Goal: Task Accomplishment & Management: Manage account settings

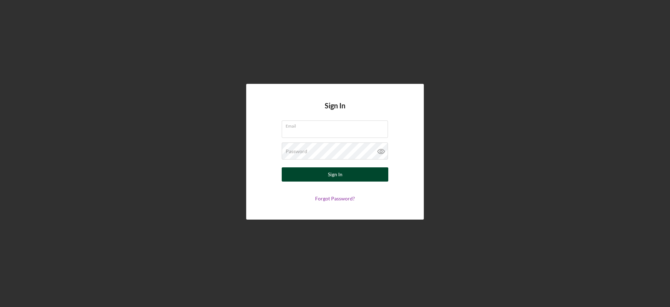
type input "[EMAIL_ADDRESS][DOMAIN_NAME]"
click at [326, 170] on button "Sign In" at bounding box center [335, 174] width 107 height 14
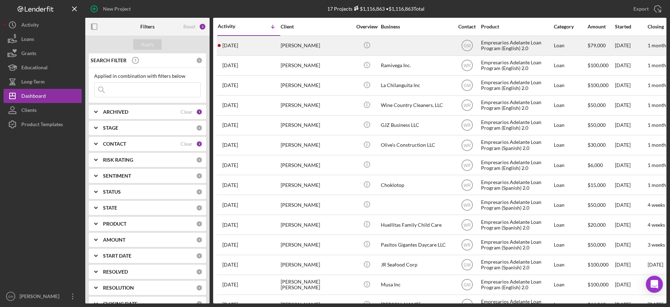
click at [291, 45] on div "[PERSON_NAME]" at bounding box center [316, 45] width 71 height 19
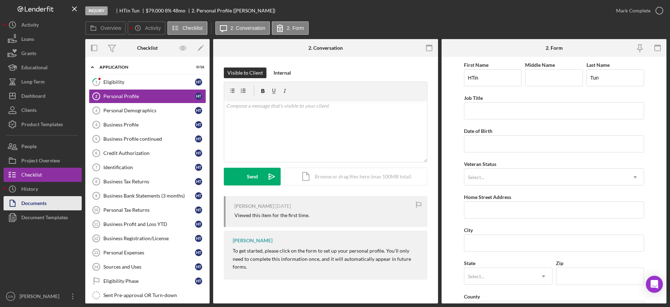
drag, startPoint x: 115, startPoint y: 82, endPoint x: 24, endPoint y: 204, distance: 151.6
click at [115, 82] on div "Eligibility" at bounding box center [149, 82] width 92 height 6
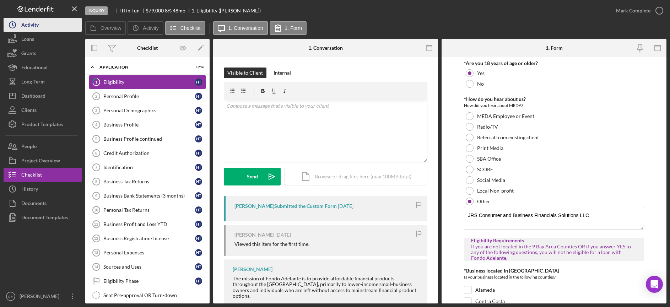
click at [35, 26] on div "Activity" at bounding box center [29, 26] width 17 height 16
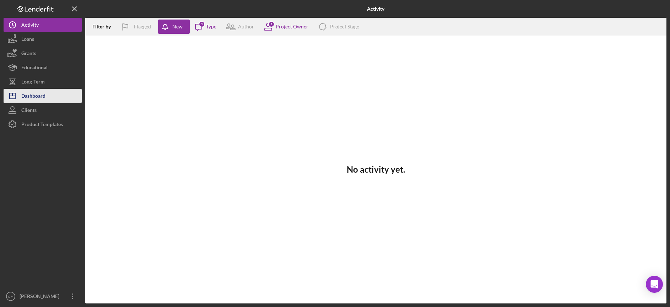
click at [38, 95] on div "Dashboard" at bounding box center [33, 97] width 24 height 16
